Goal: Task Accomplishment & Management: Use online tool/utility

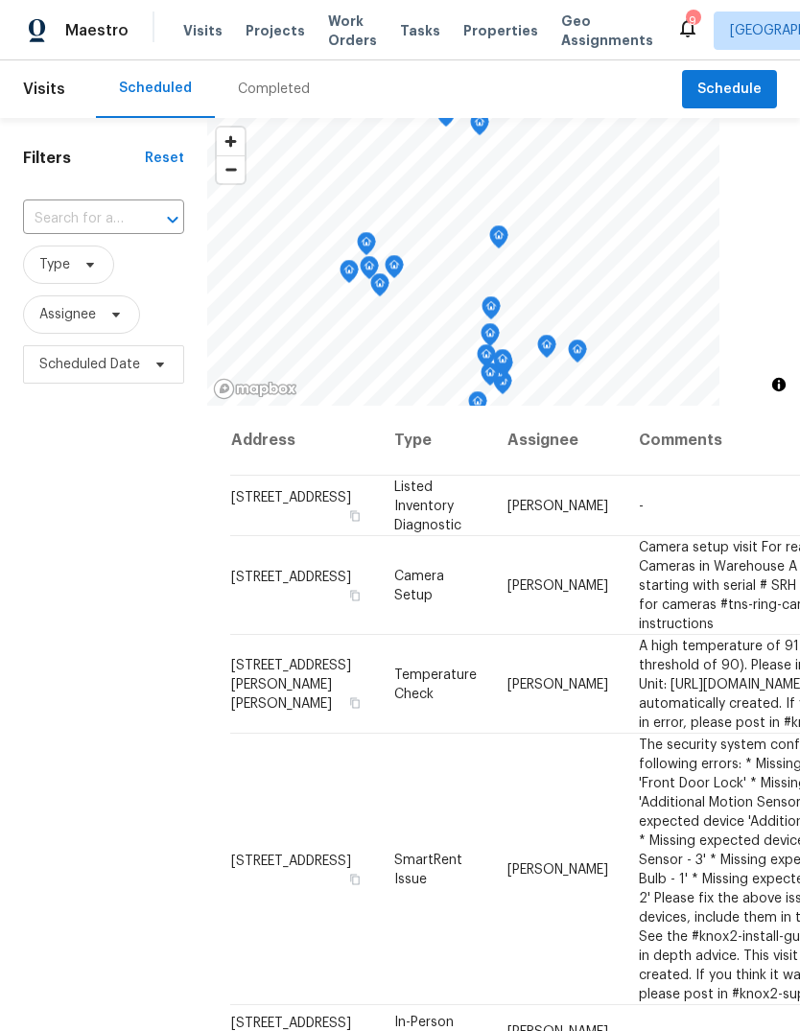
click at [270, 88] on div "Completed" at bounding box center [274, 89] width 72 height 19
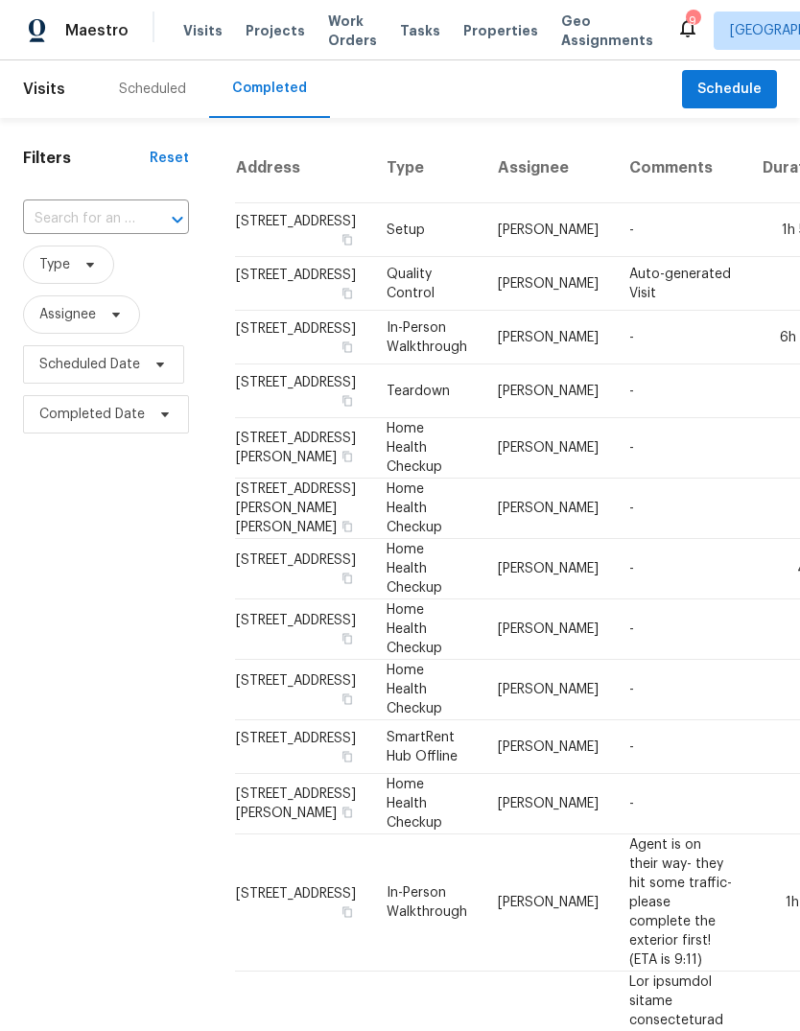
click at [160, 88] on div "Scheduled" at bounding box center [152, 89] width 67 height 19
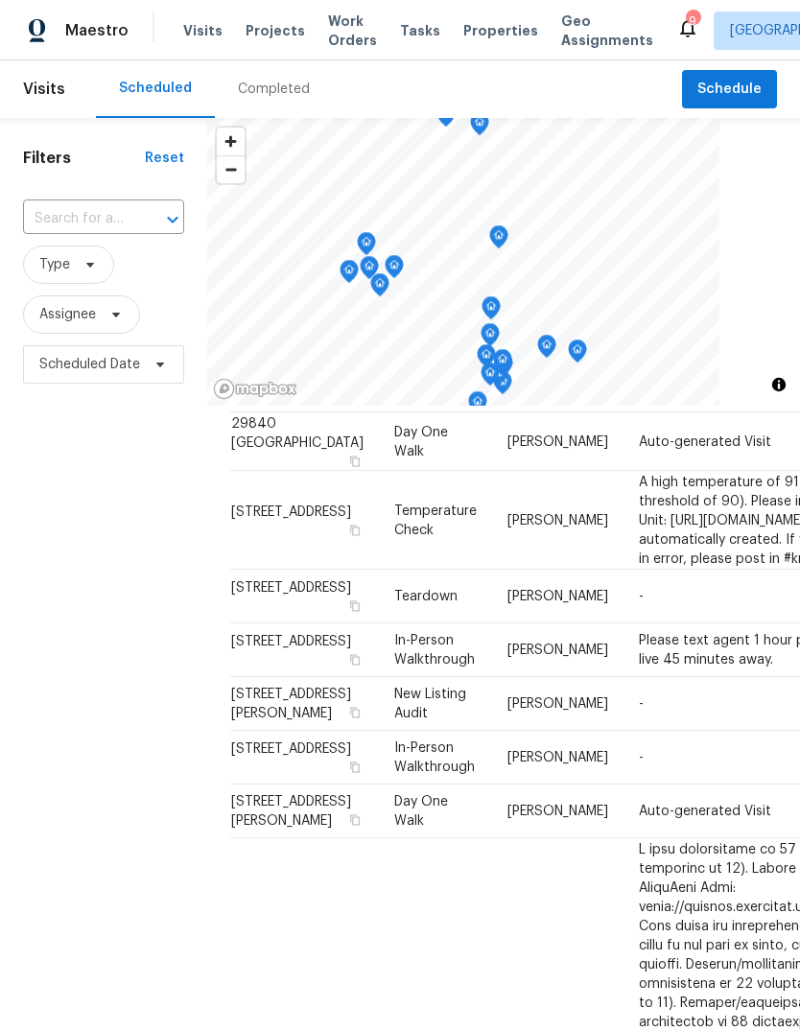
scroll to position [688, 0]
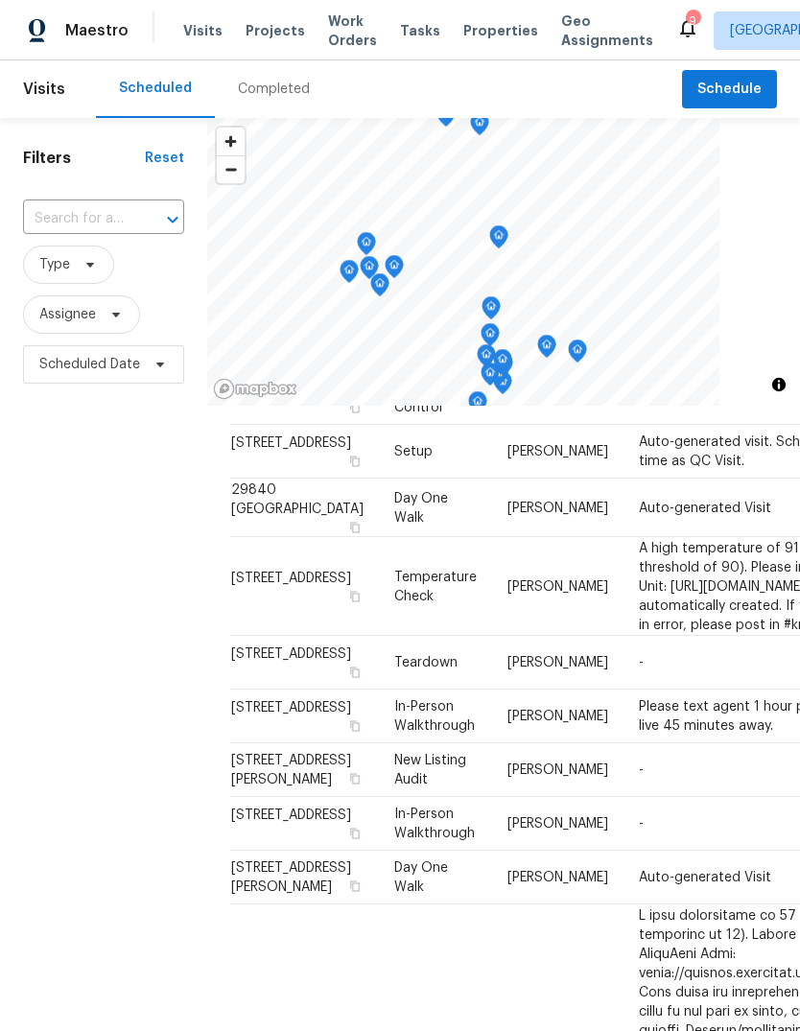
click at [486, 38] on span "Properties" at bounding box center [500, 30] width 75 height 19
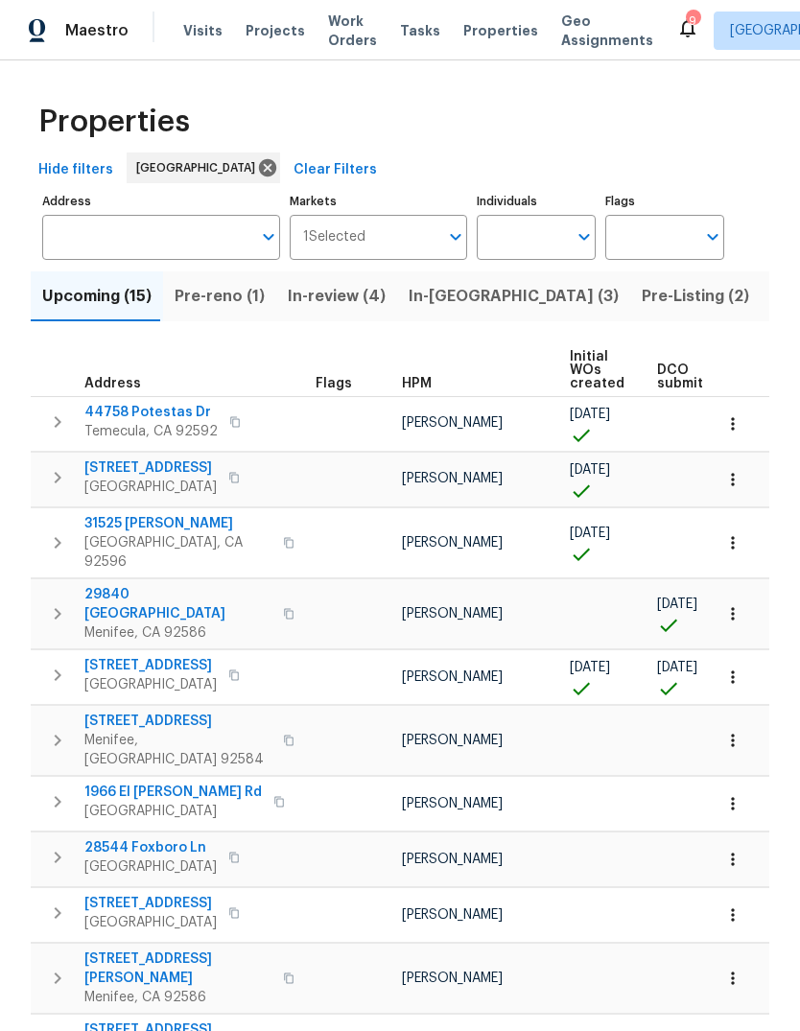
click at [528, 234] on input "Individuals" at bounding box center [522, 237] width 90 height 45
type input "[PERSON_NAME]"
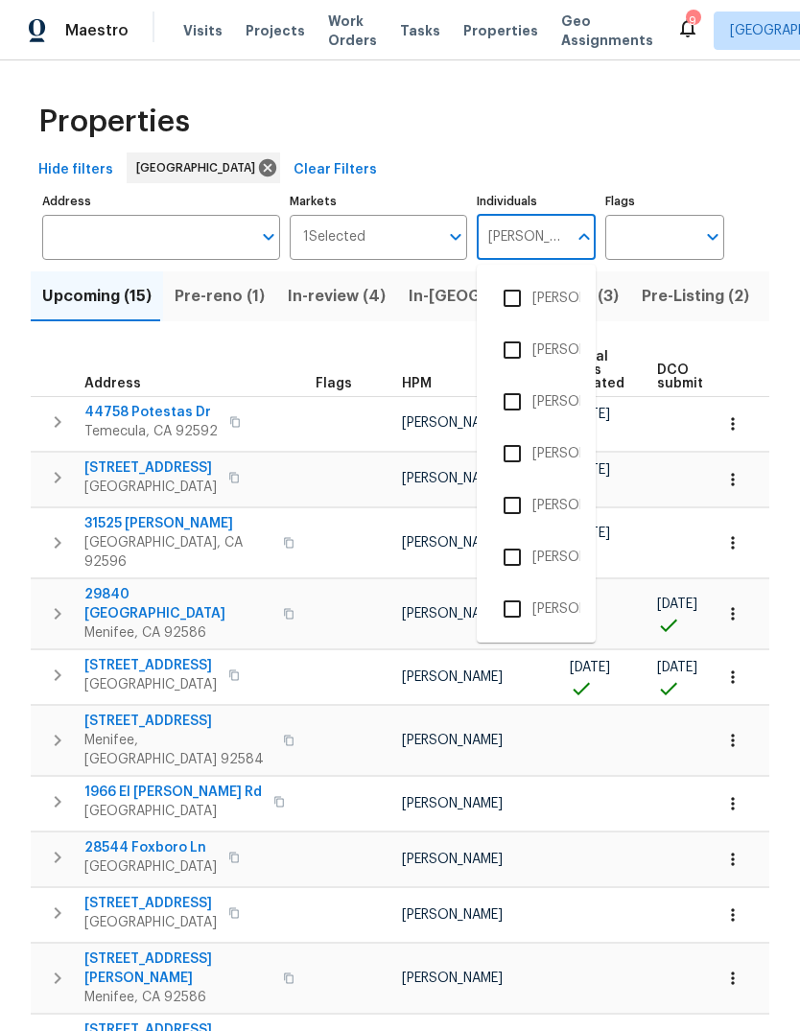
click at [567, 413] on li "[PERSON_NAME]" at bounding box center [536, 402] width 88 height 40
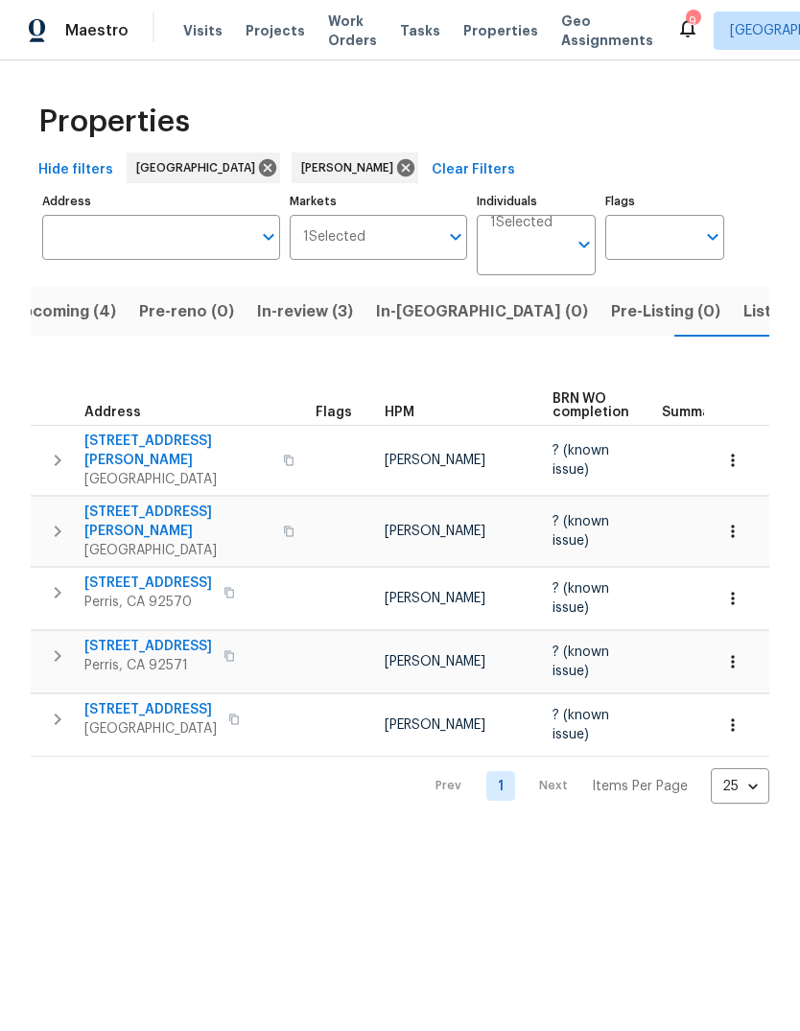
click at [400, 24] on span "Tasks" at bounding box center [420, 30] width 40 height 13
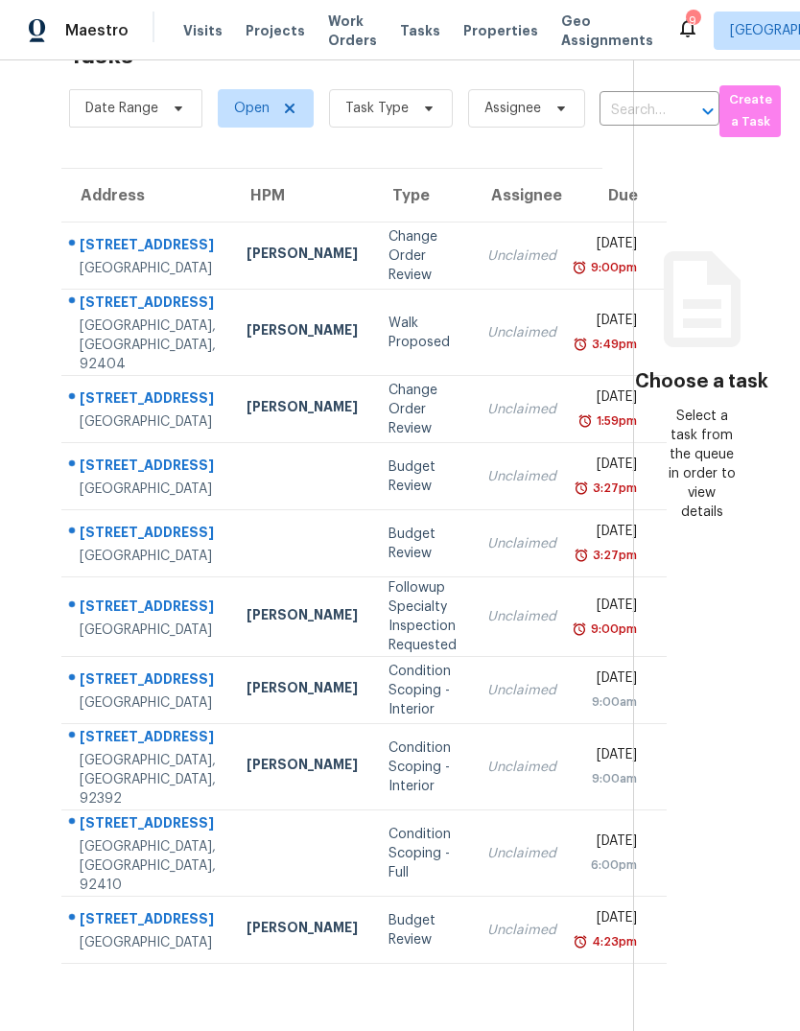
click at [410, 31] on span "Tasks" at bounding box center [420, 30] width 40 height 13
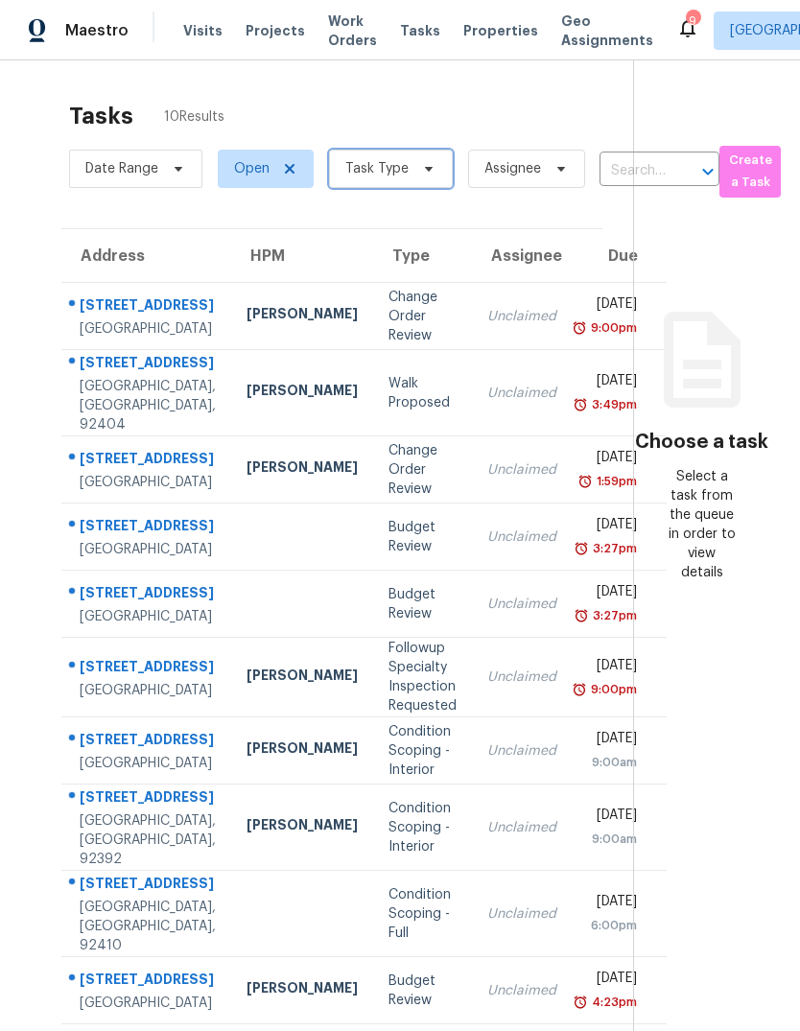
click at [425, 176] on icon at bounding box center [428, 168] width 15 height 15
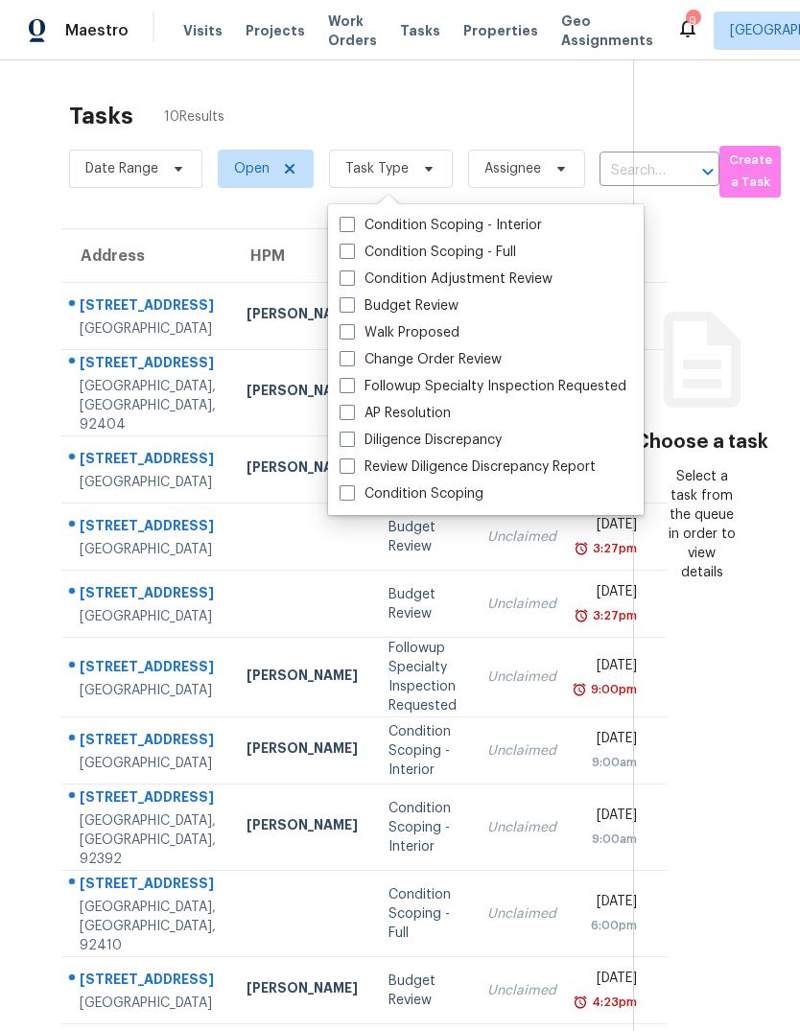
click at [436, 307] on label "Budget Review" at bounding box center [398, 305] width 119 height 19
click at [352, 307] on input "Budget Review" at bounding box center [345, 302] width 12 height 12
checkbox input "true"
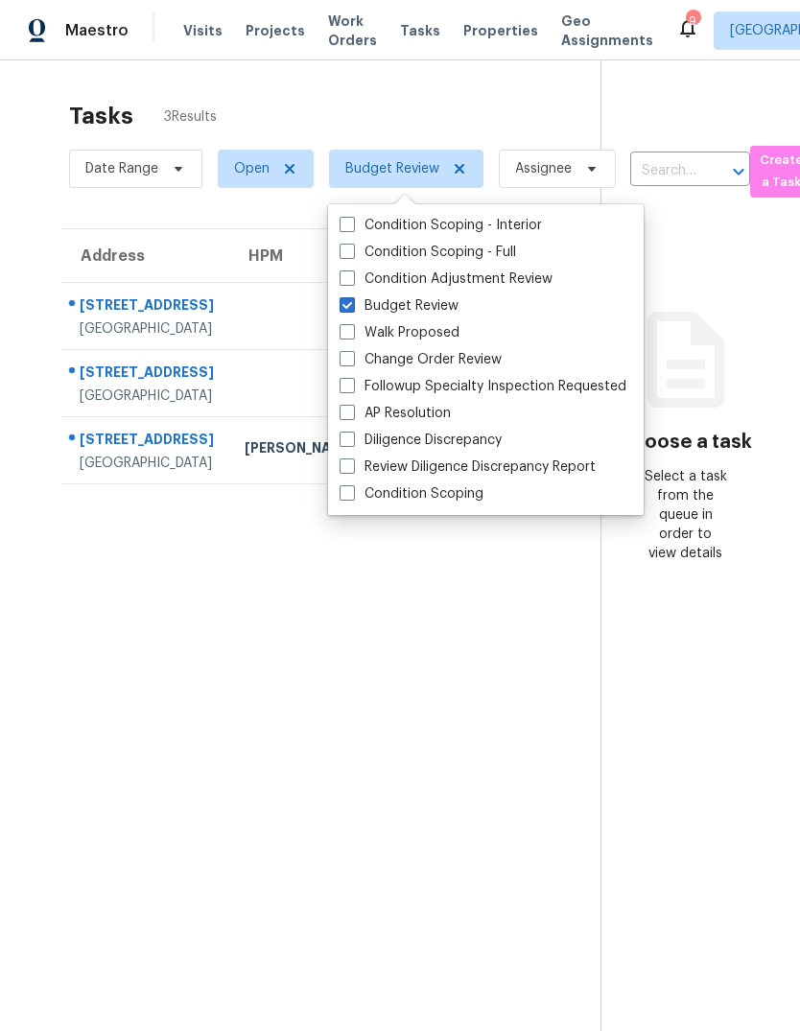
click at [137, 738] on section "Tasks 3 Results Date Range Open Budget Review Assignee ​ Create a Task Address …" at bounding box center [316, 591] width 570 height 1000
